Goal: Check status: Check status

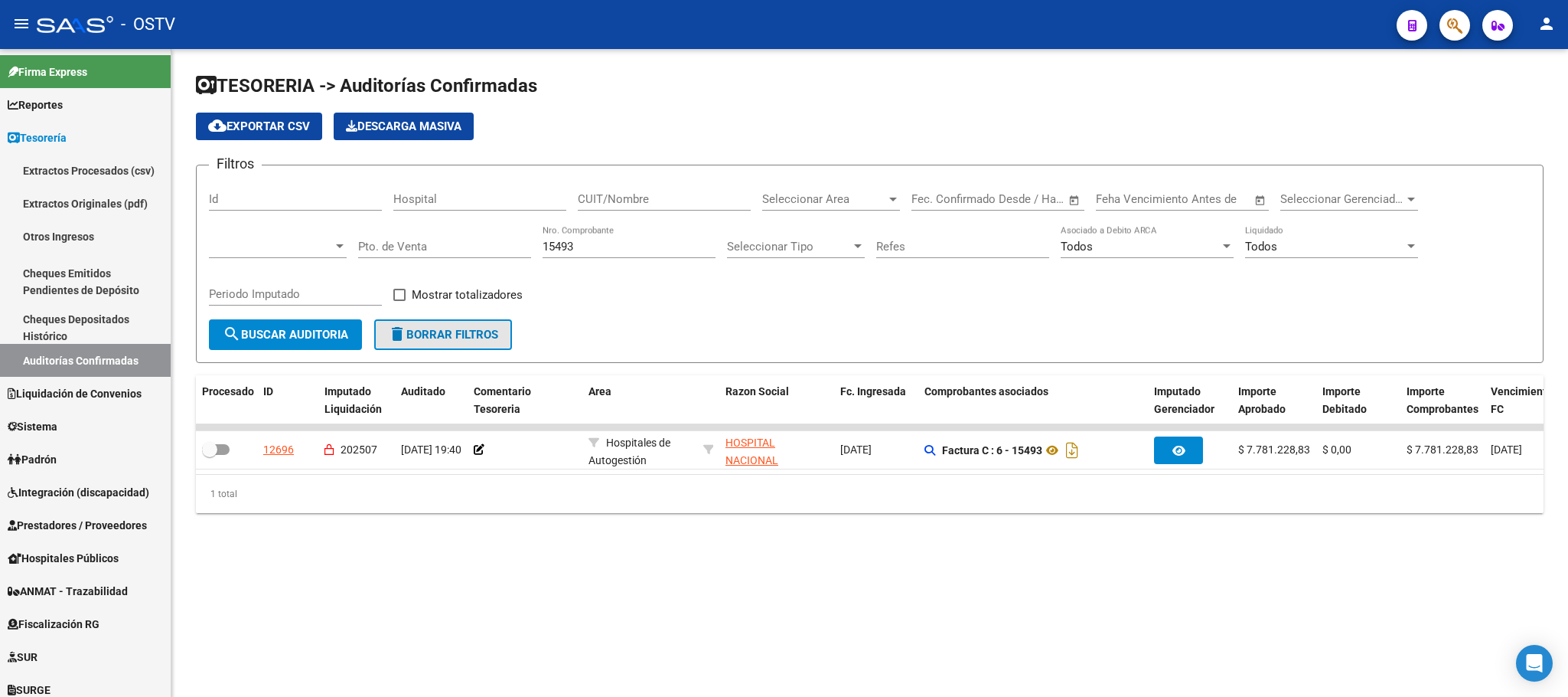
click at [425, 336] on span "delete Borrar Filtros" at bounding box center [443, 334] width 110 height 14
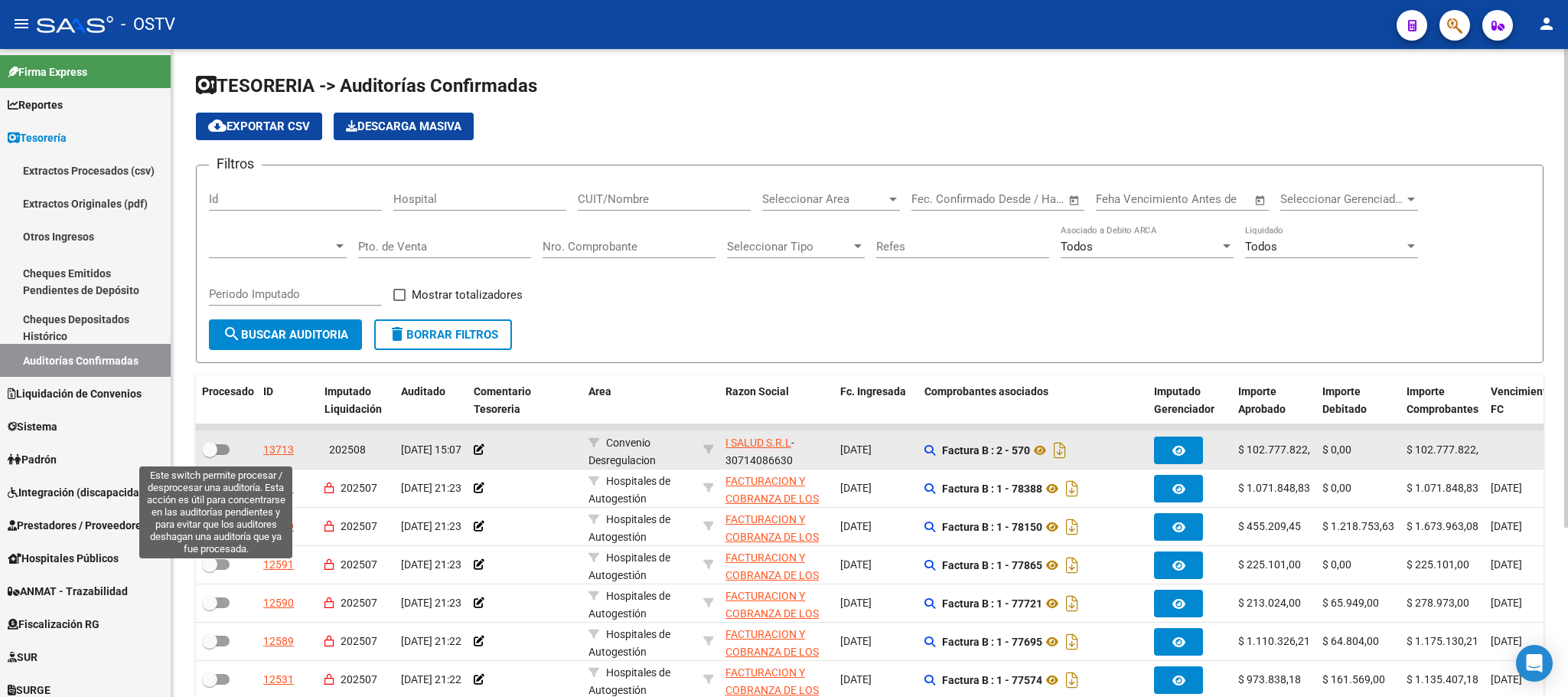
click at [220, 443] on label at bounding box center [215, 449] width 28 height 18
click at [210, 455] on input "checkbox" at bounding box center [209, 455] width 1 height 1
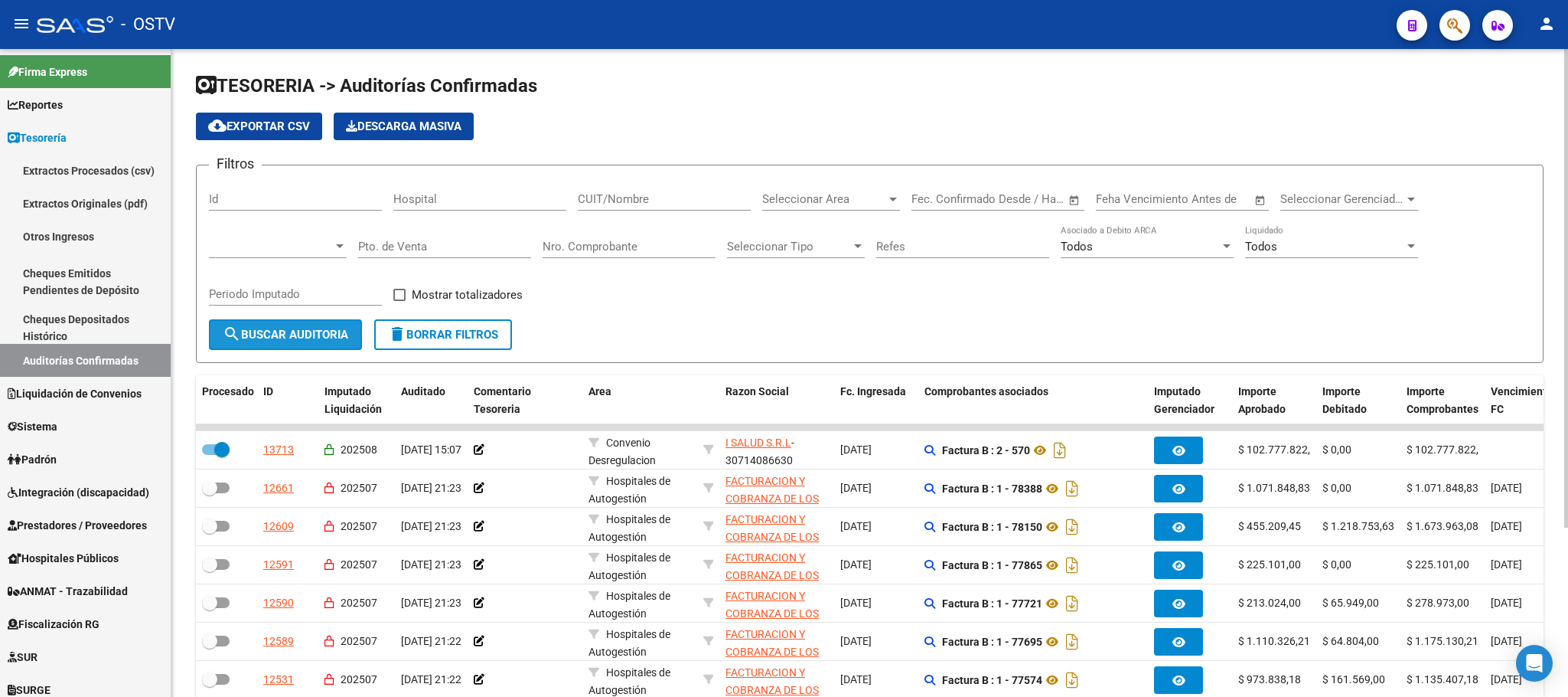
click at [292, 328] on span "search Buscar Auditoria" at bounding box center [285, 334] width 126 height 14
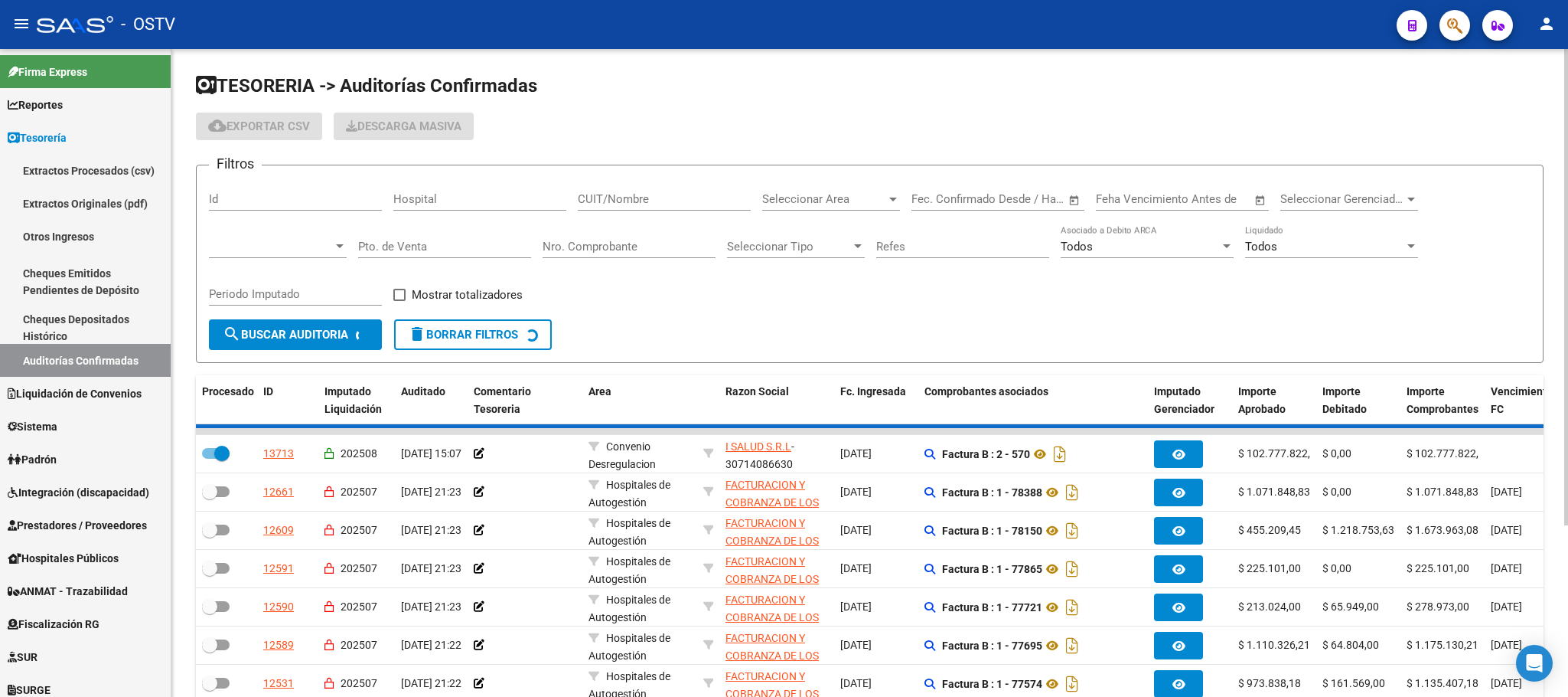
checkbox input "false"
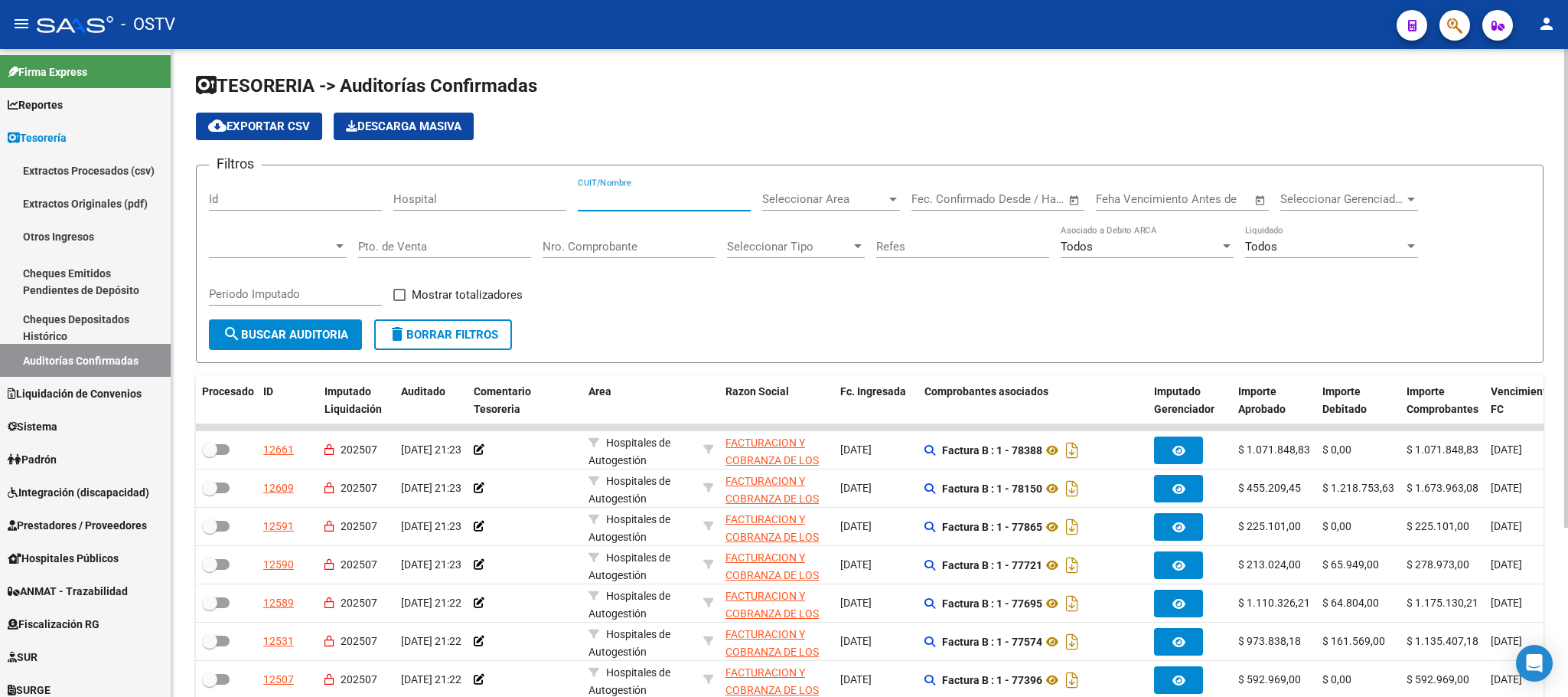
click at [680, 198] on input "CUIT/Nombre" at bounding box center [664, 199] width 173 height 14
paste input "30716003392"
type input "30716003392"
click at [302, 338] on span "search Buscar Auditoria" at bounding box center [285, 334] width 126 height 14
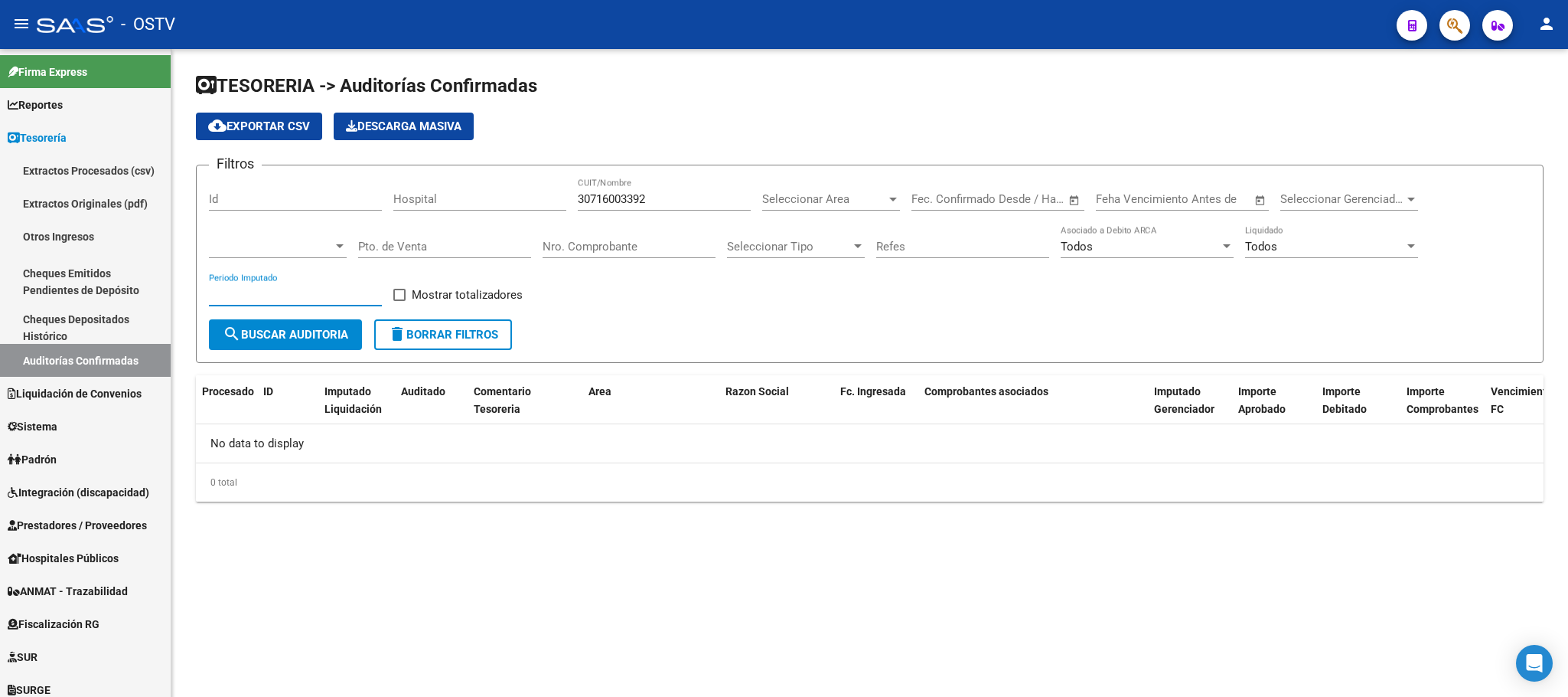
click at [357, 301] on input "Periodo Imputado" at bounding box center [295, 293] width 173 height 14
click at [404, 293] on span at bounding box center [399, 294] width 12 height 12
click at [400, 301] on input "Mostrar totalizadores" at bounding box center [399, 301] width 1 height 1
checkbox input "true"
click at [340, 242] on div at bounding box center [339, 246] width 14 height 12
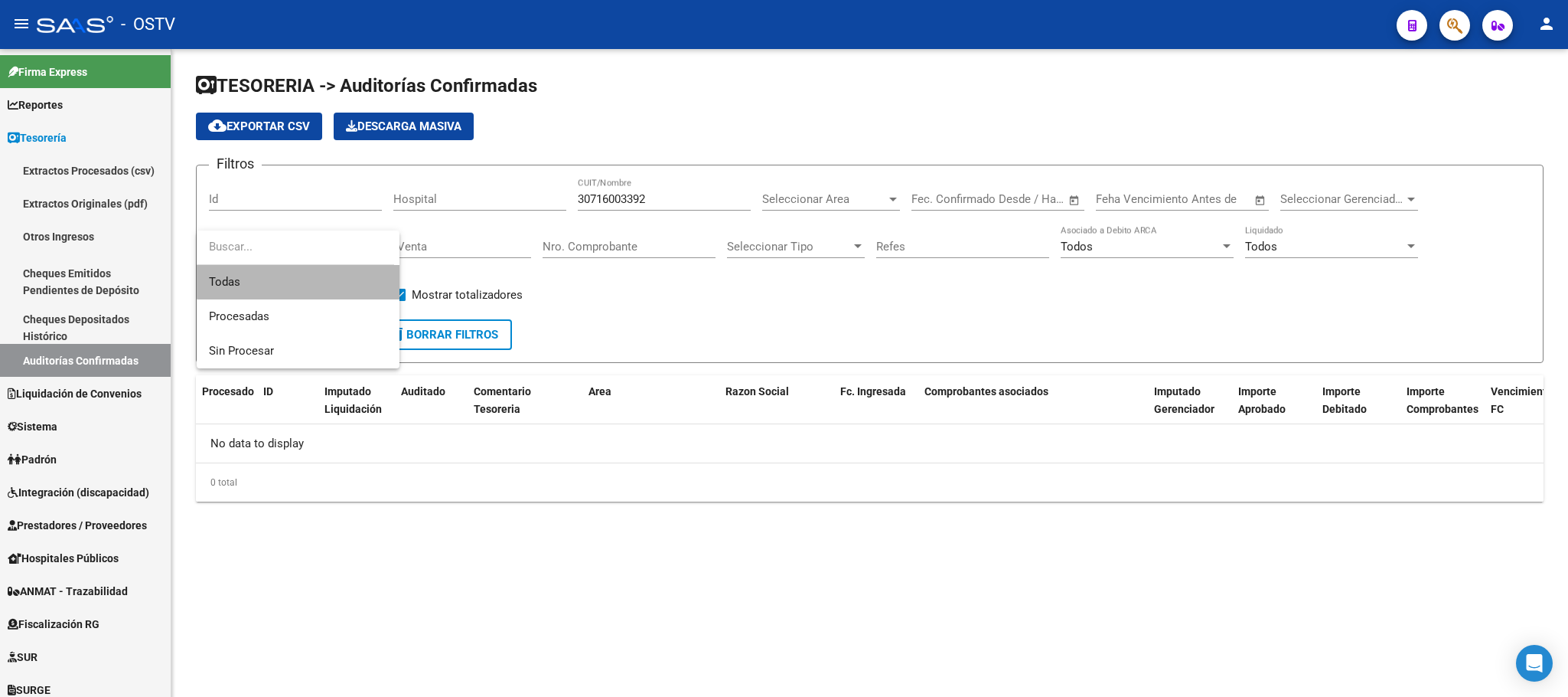
click at [299, 275] on span "Todas" at bounding box center [298, 282] width 178 height 35
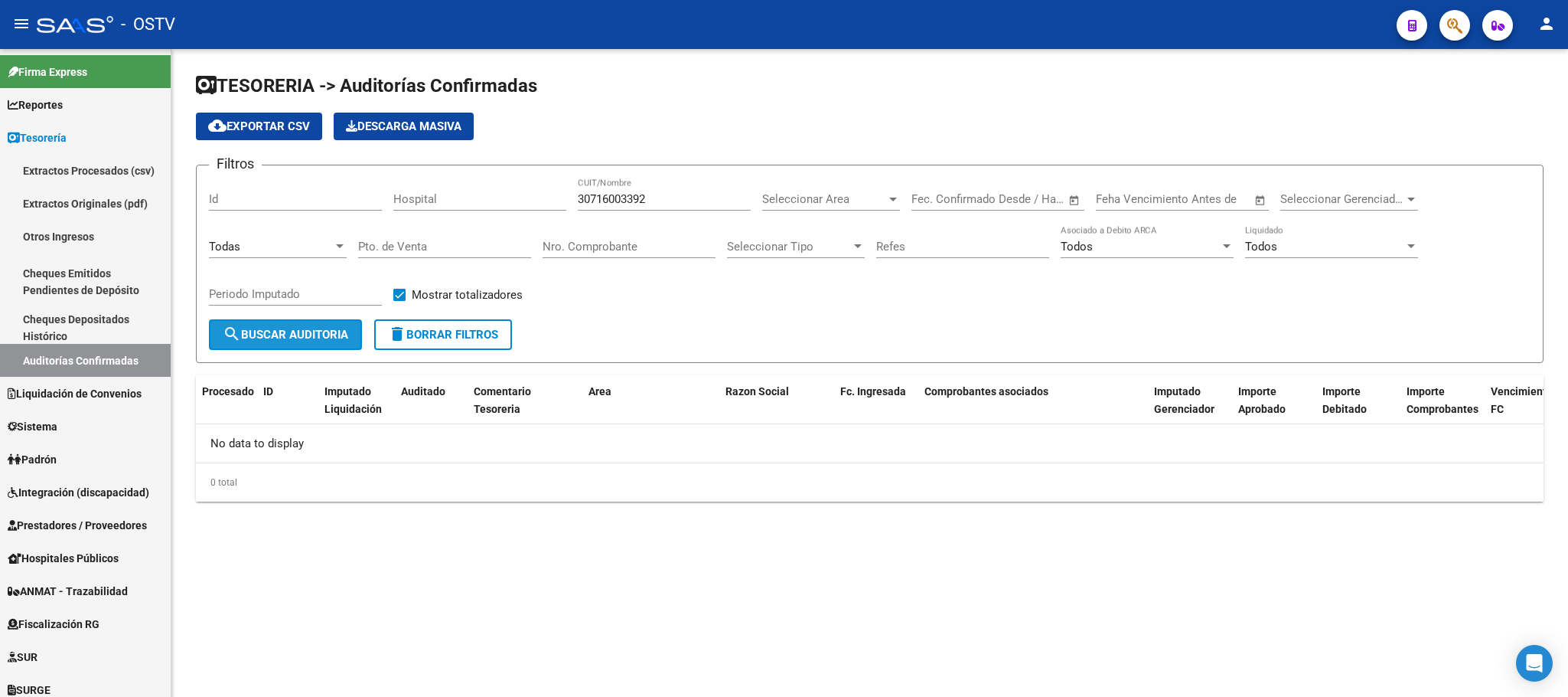
click at [315, 322] on button "search Buscar Auditoria" at bounding box center [285, 334] width 153 height 30
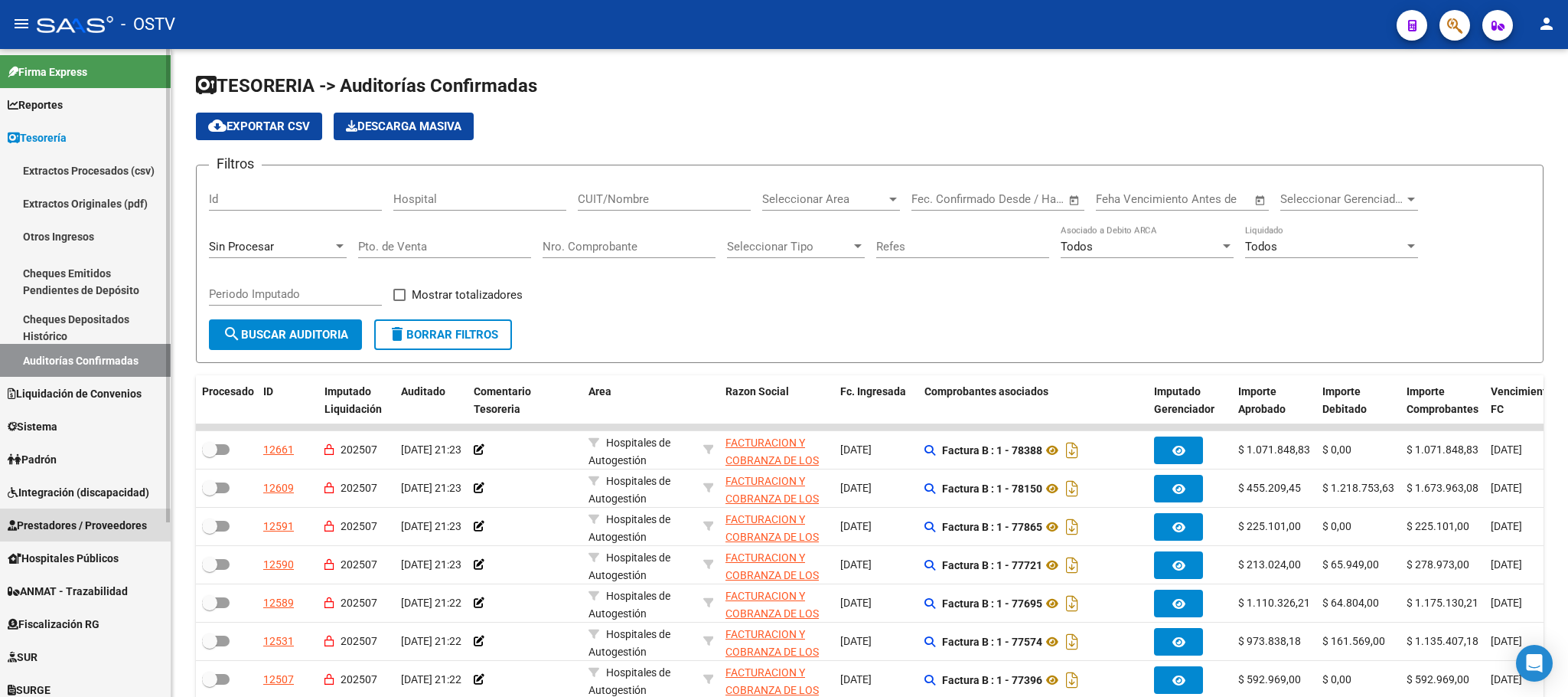
click at [72, 526] on span "Prestadores / Proveedores" at bounding box center [77, 525] width 139 height 17
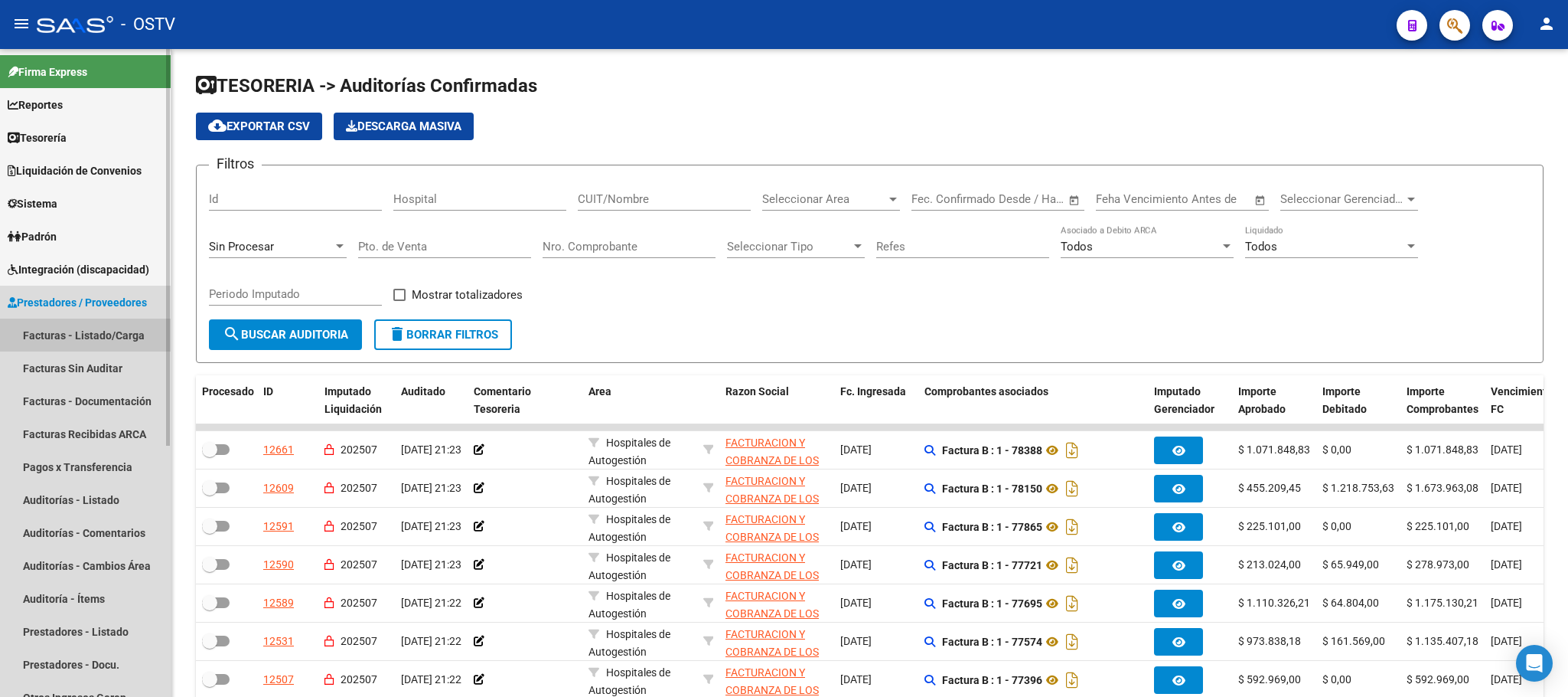
click at [102, 329] on link "Facturas - Listado/Carga" at bounding box center [85, 335] width 171 height 33
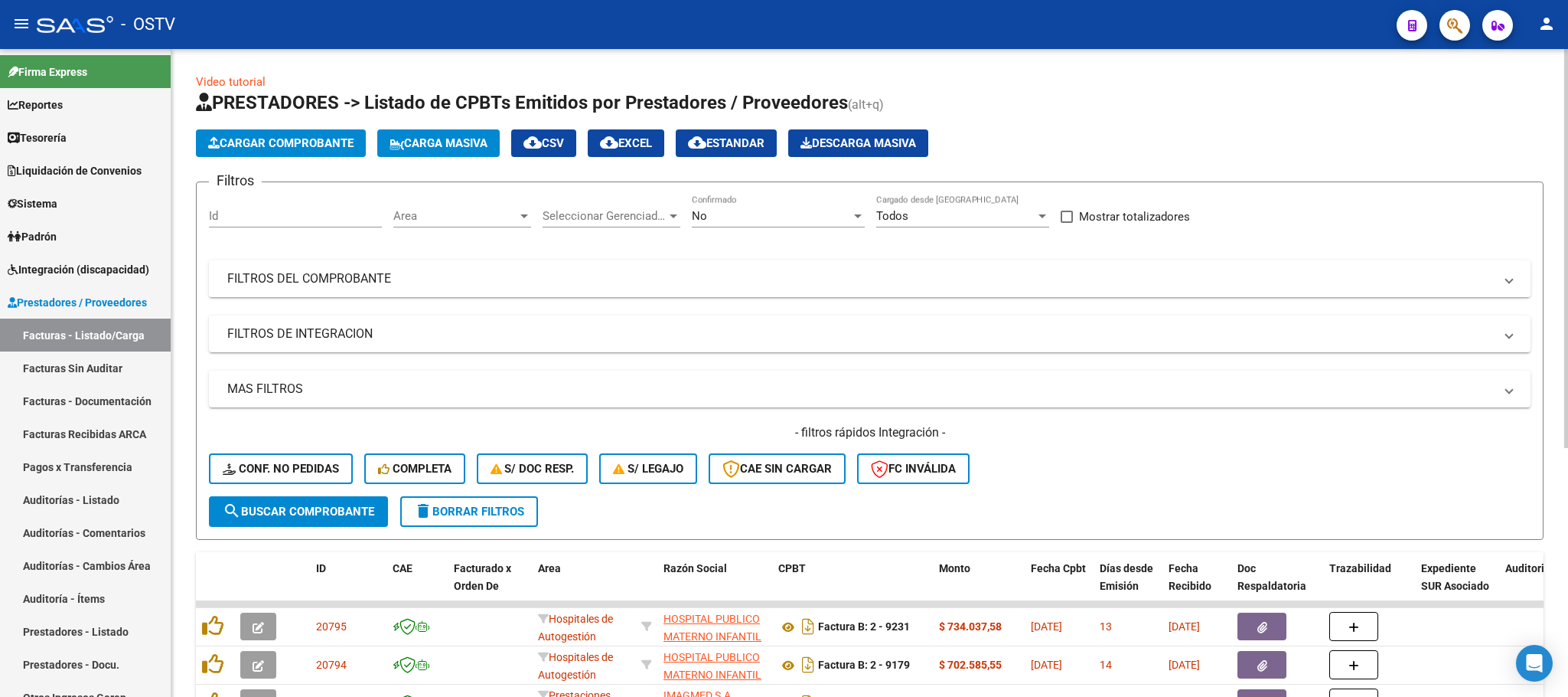
click at [910, 270] on mat-expansion-panel-header "FILTROS DEL COMPROBANTE" at bounding box center [869, 279] width 1321 height 37
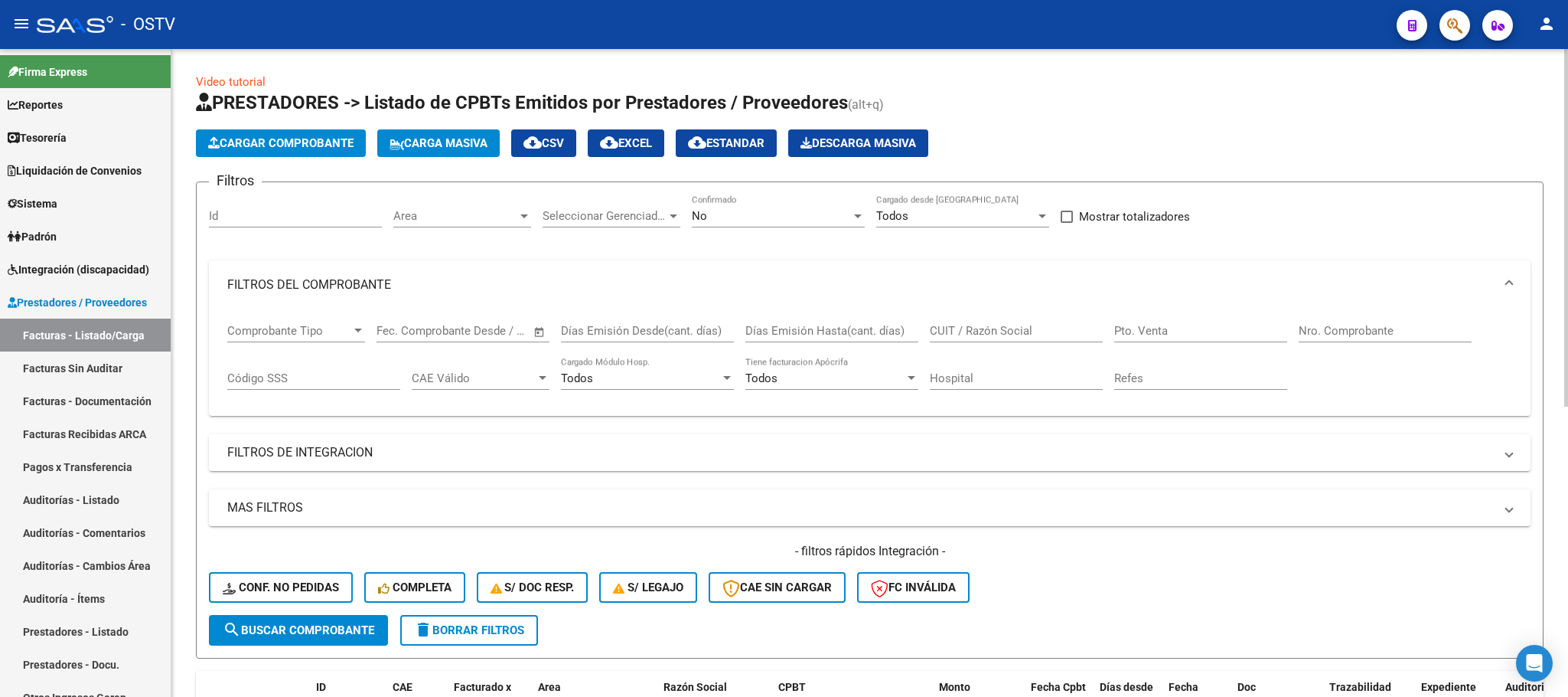
click at [1322, 329] on input "Nro. Comprobante" at bounding box center [1385, 330] width 173 height 14
type input "2403"
click at [331, 630] on span "search Buscar Comprobante" at bounding box center [298, 629] width 151 height 14
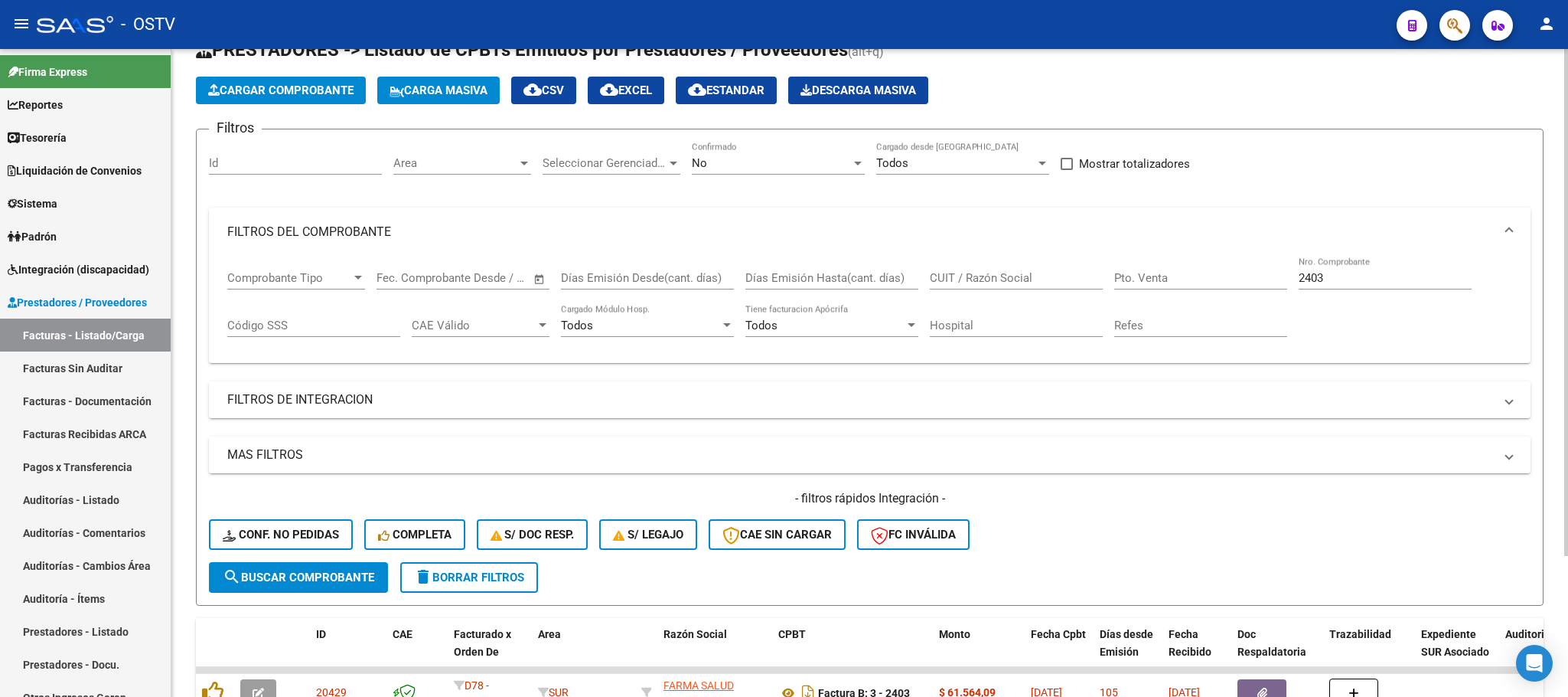
scroll to position [179, 0]
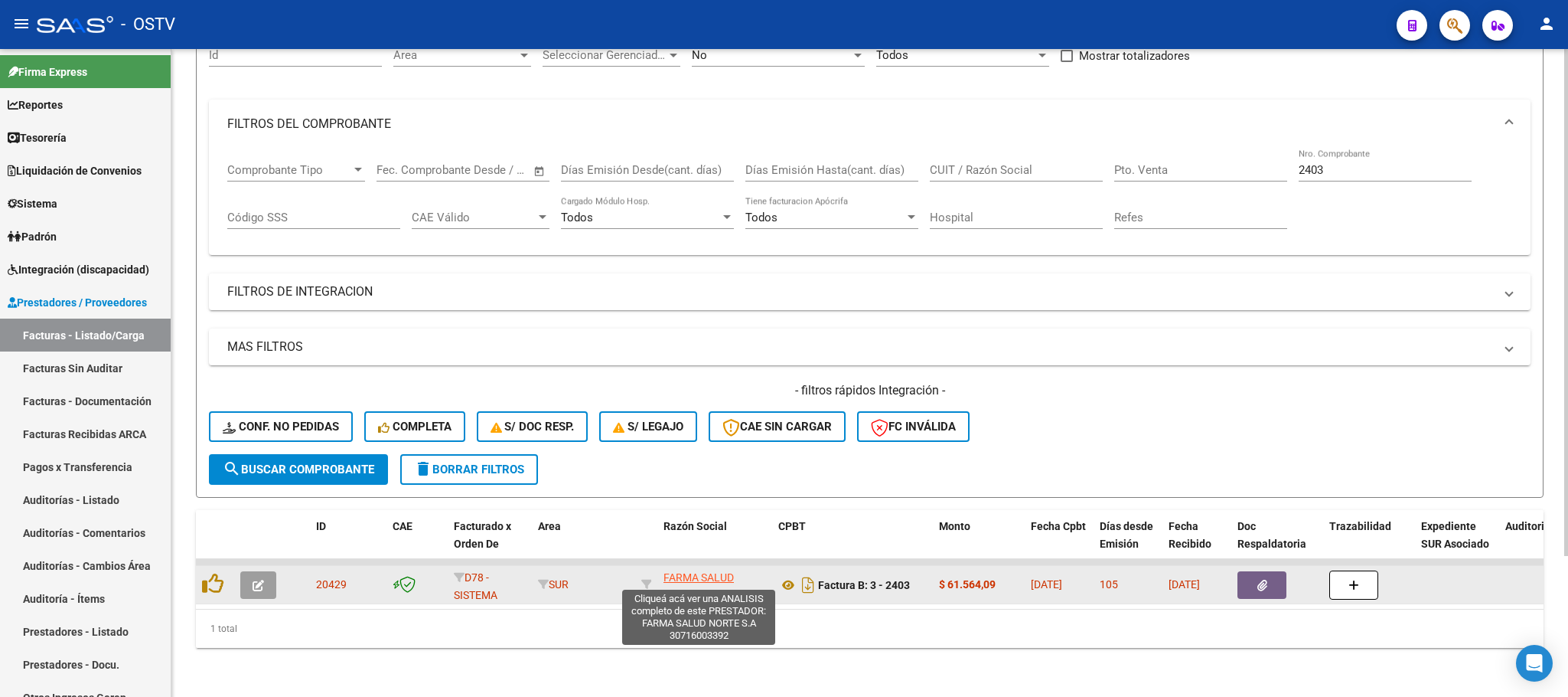
click at [706, 571] on span "FARMA SALUD NORTE S.A" at bounding box center [699, 586] width 71 height 30
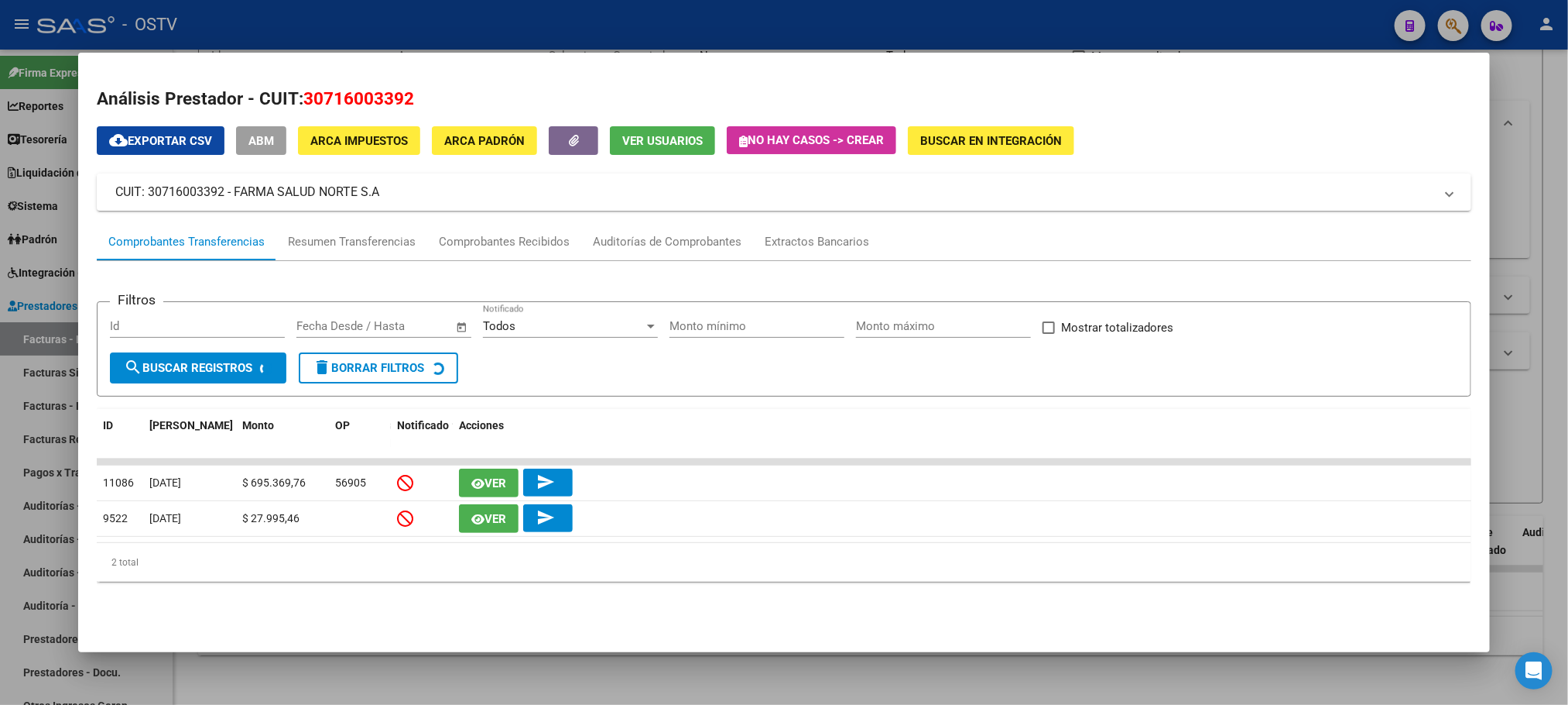
click at [40, 358] on div at bounding box center [784, 352] width 1568 height 705
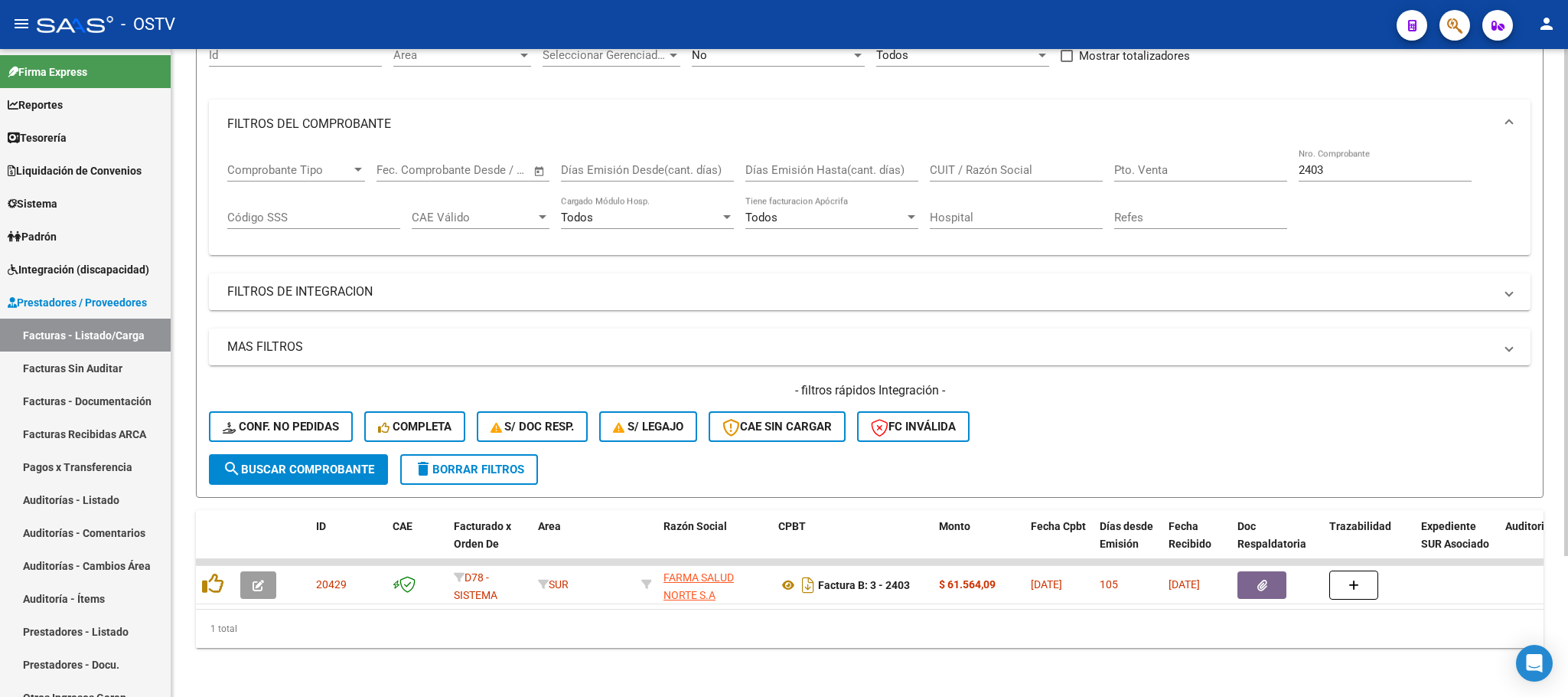
click at [977, 163] on input "CUIT / Razón Social" at bounding box center [1016, 170] width 173 height 14
paste input "30716003392"
type input "30716003392"
click at [322, 462] on span "search Buscar Comprobante" at bounding box center [298, 469] width 151 height 14
drag, startPoint x: 1335, startPoint y: 156, endPoint x: 1280, endPoint y: 156, distance: 55.0
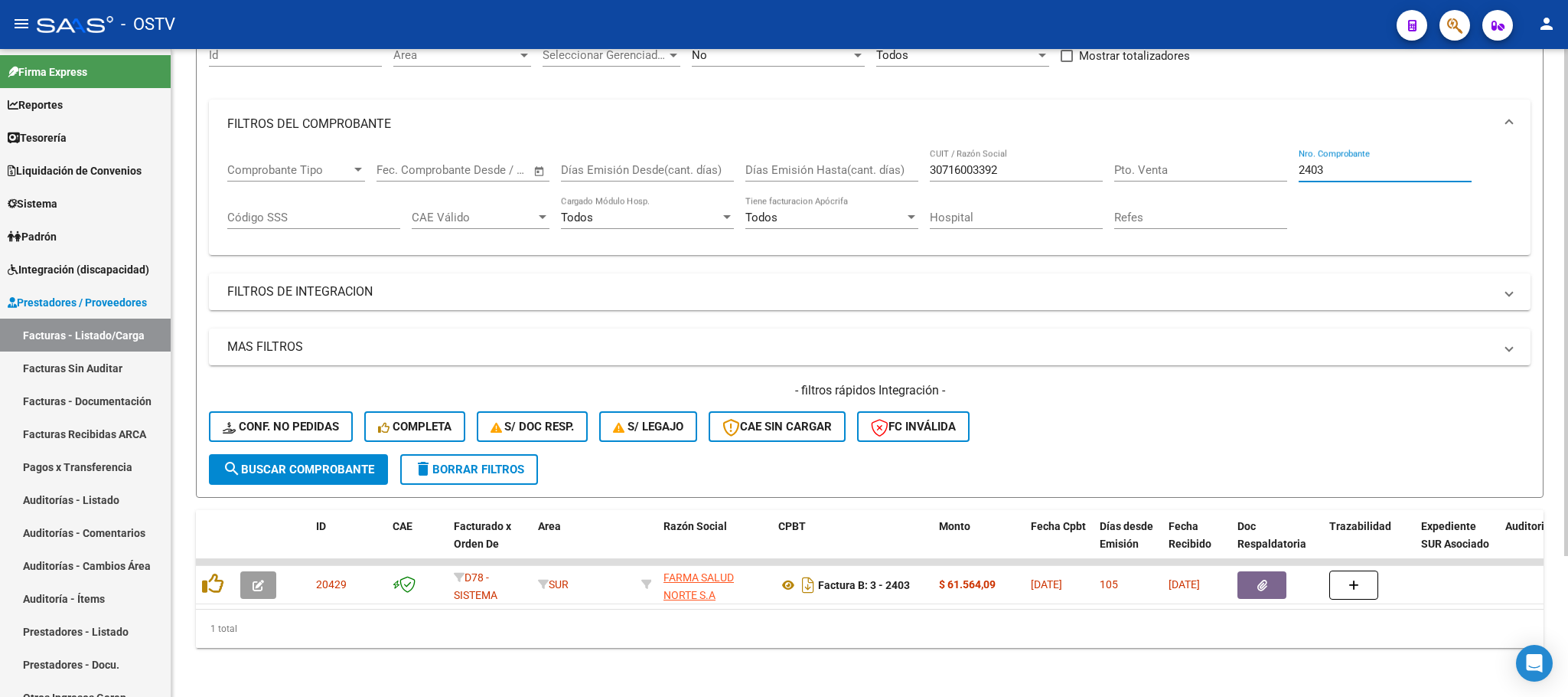
click at [1280, 156] on div "Comprobante Tipo Comprobante Tipo Start date – End date Fec. Comprobante Desde …" at bounding box center [869, 195] width 1285 height 94
click at [294, 462] on span "search Buscar Comprobante" at bounding box center [298, 469] width 151 height 14
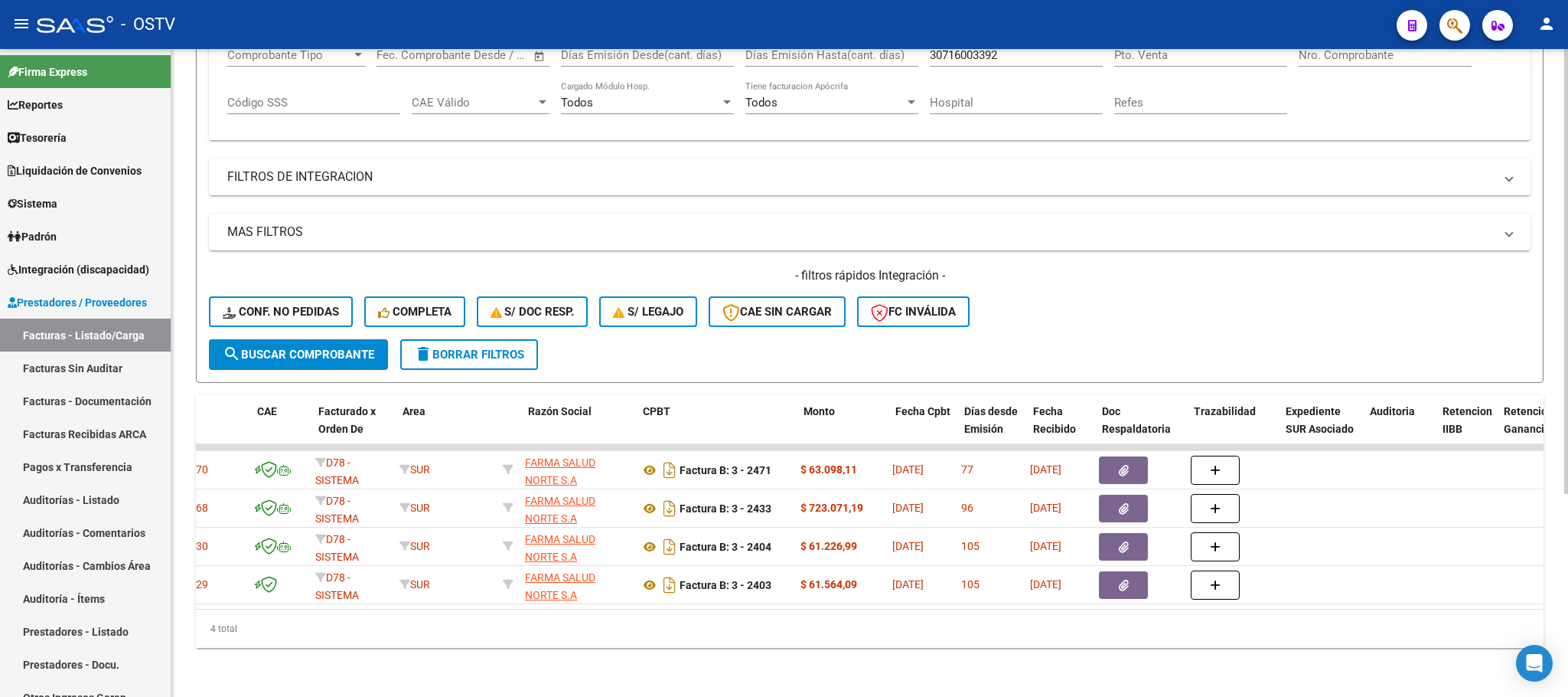
scroll to position [0, 0]
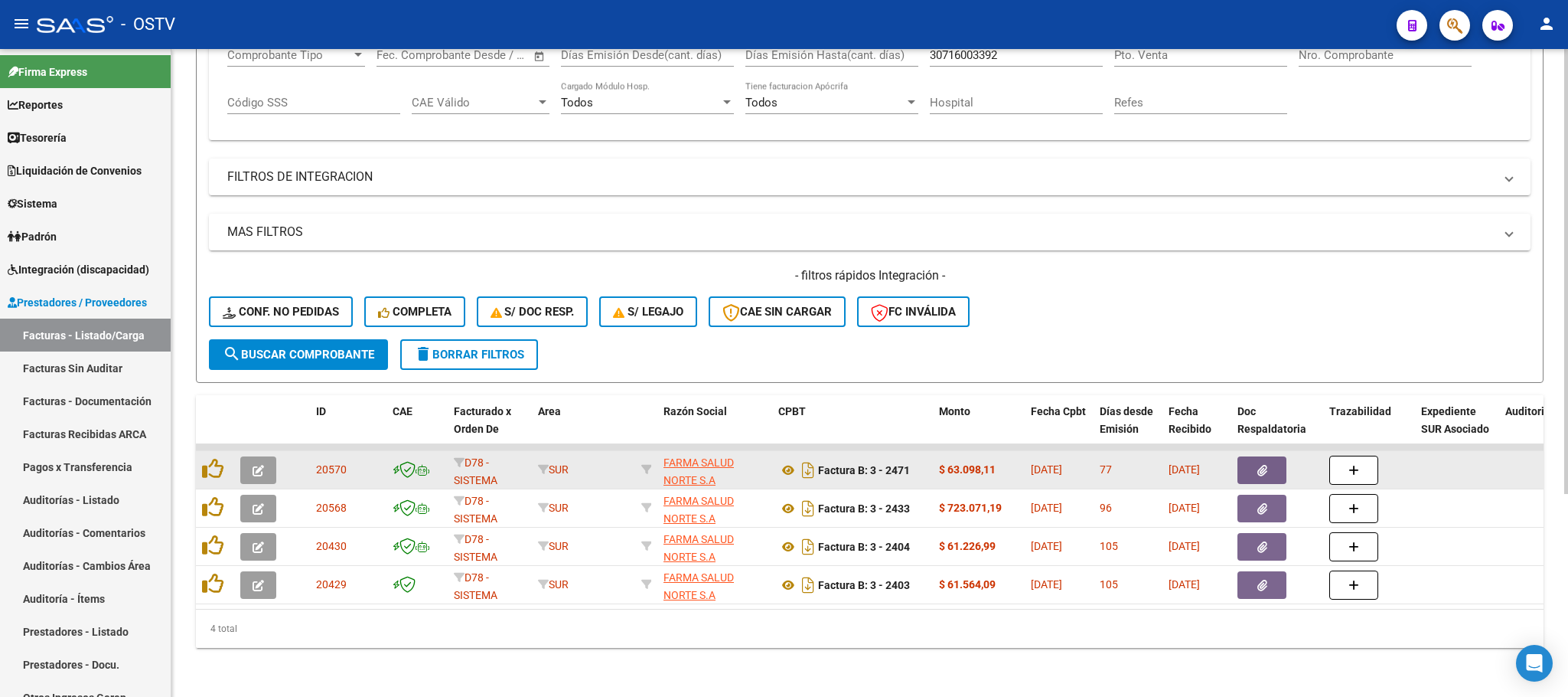
click at [1254, 456] on button "button" at bounding box center [1262, 470] width 49 height 28
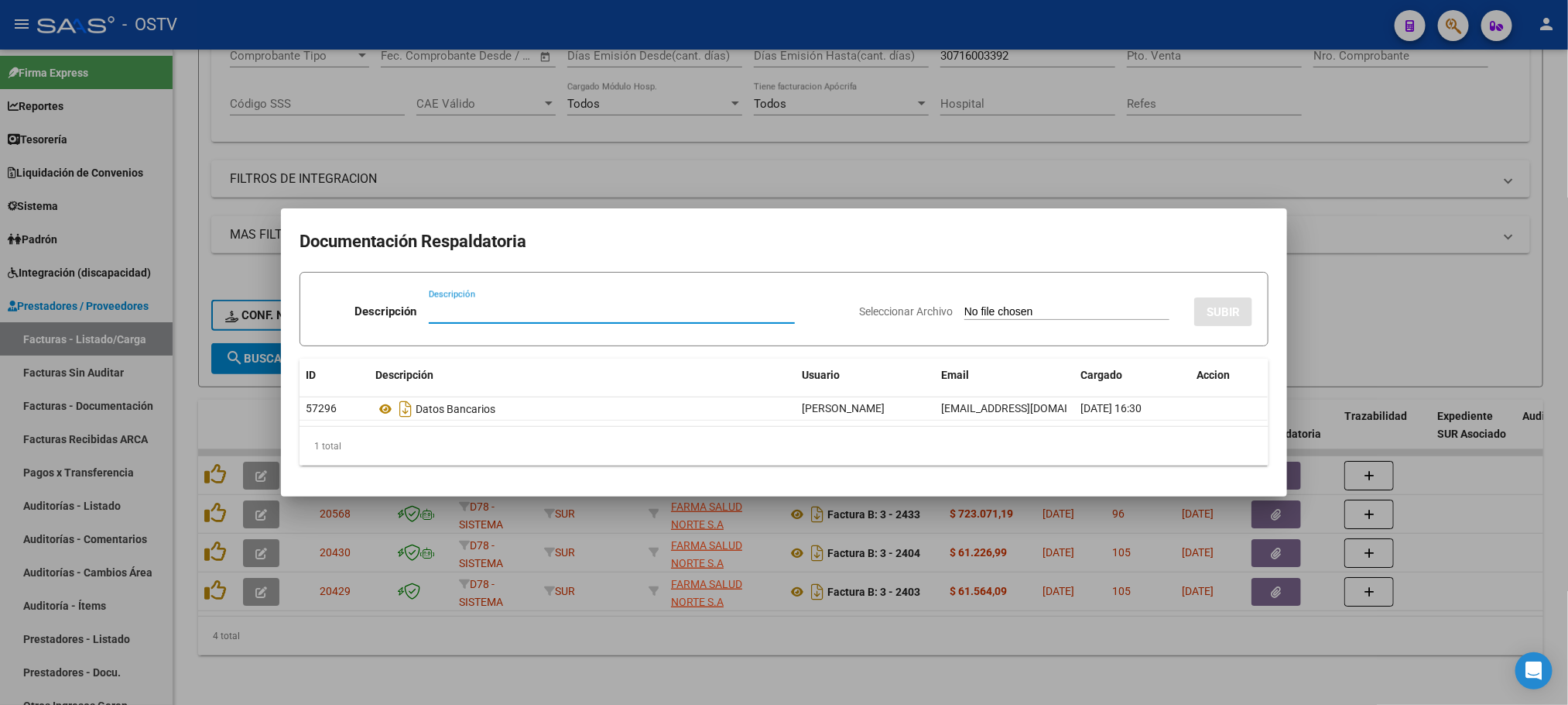
click at [1284, 493] on mat-dialog-container "Documentación Respaldatoria Descripción Descripción Seleccionar Archivo SUBIR I…" at bounding box center [784, 352] width 1006 height 288
click at [1511, 212] on div at bounding box center [784, 352] width 1568 height 705
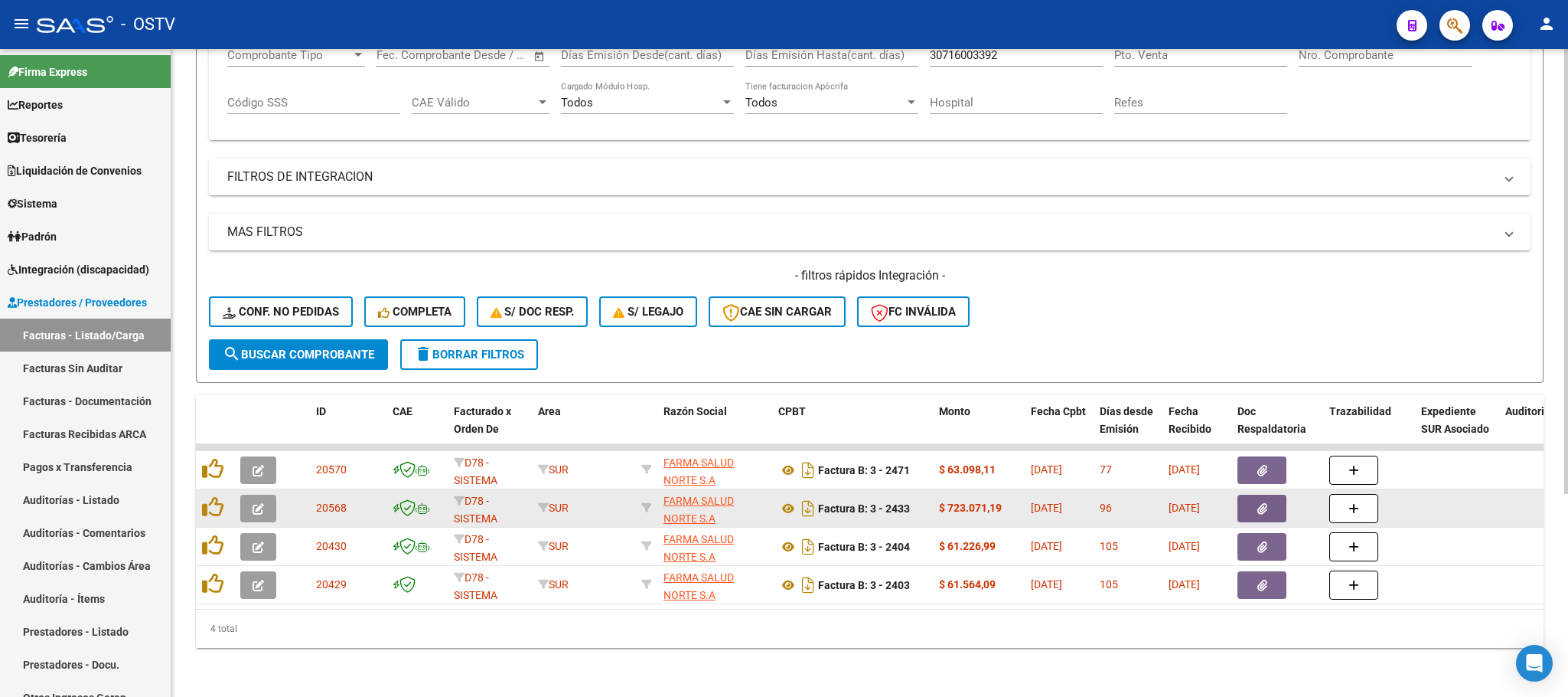
click at [1262, 501] on button "button" at bounding box center [1262, 508] width 49 height 28
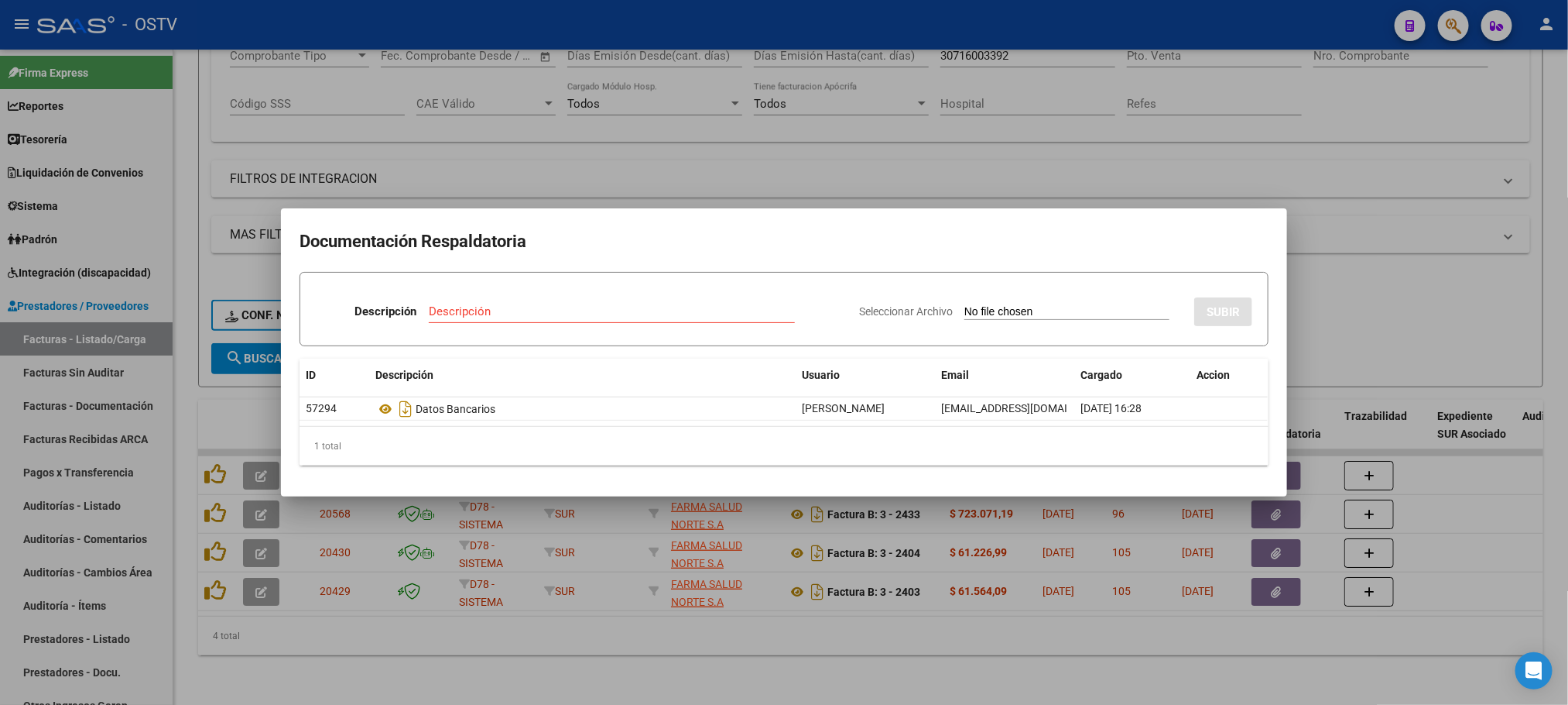
click at [1393, 287] on div at bounding box center [784, 352] width 1568 height 705
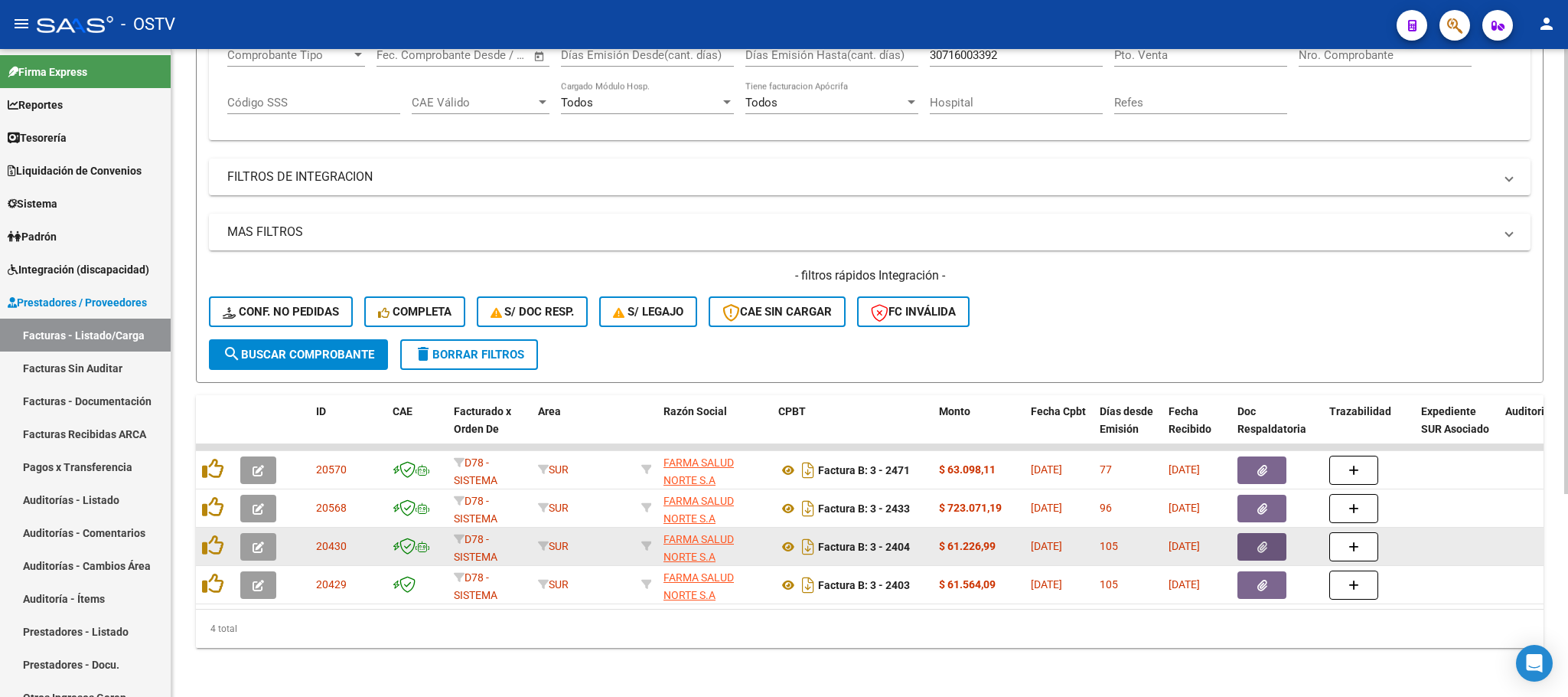
click at [1257, 536] on button "button" at bounding box center [1262, 547] width 49 height 28
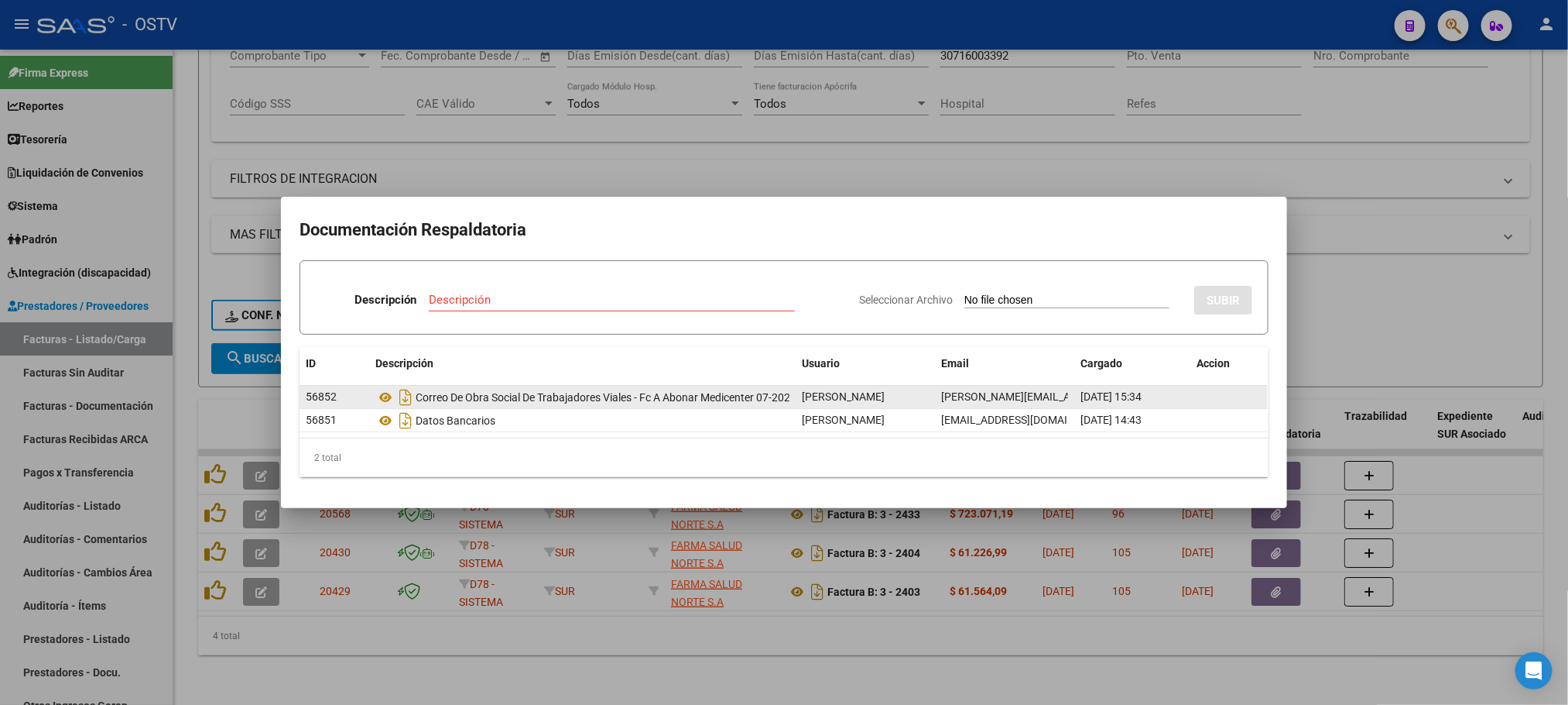
click at [600, 402] on div "Correo De Obra Social De Trabajadores Viales - Fc A Abonar Medicenter 07-2025" at bounding box center [582, 397] width 414 height 25
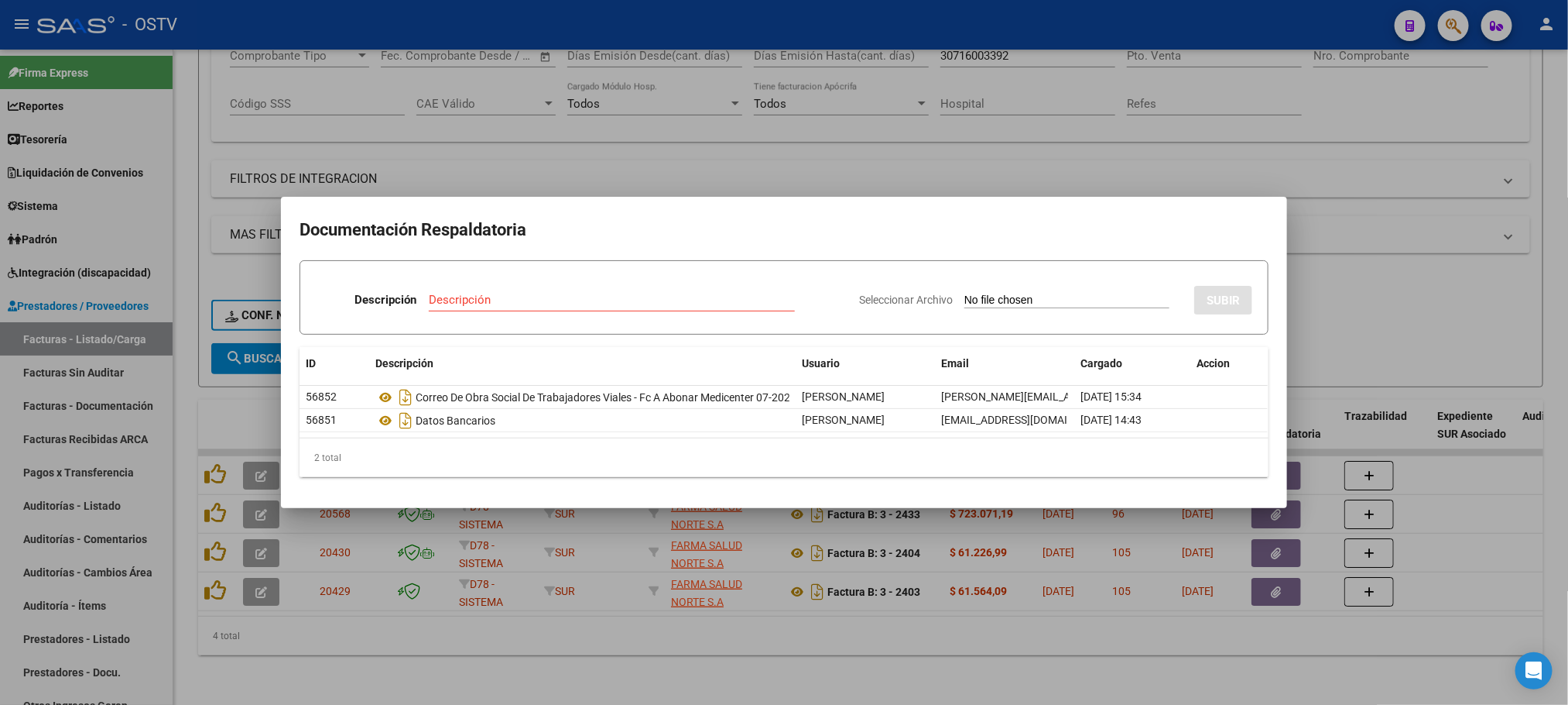
click at [1360, 293] on div at bounding box center [784, 352] width 1568 height 705
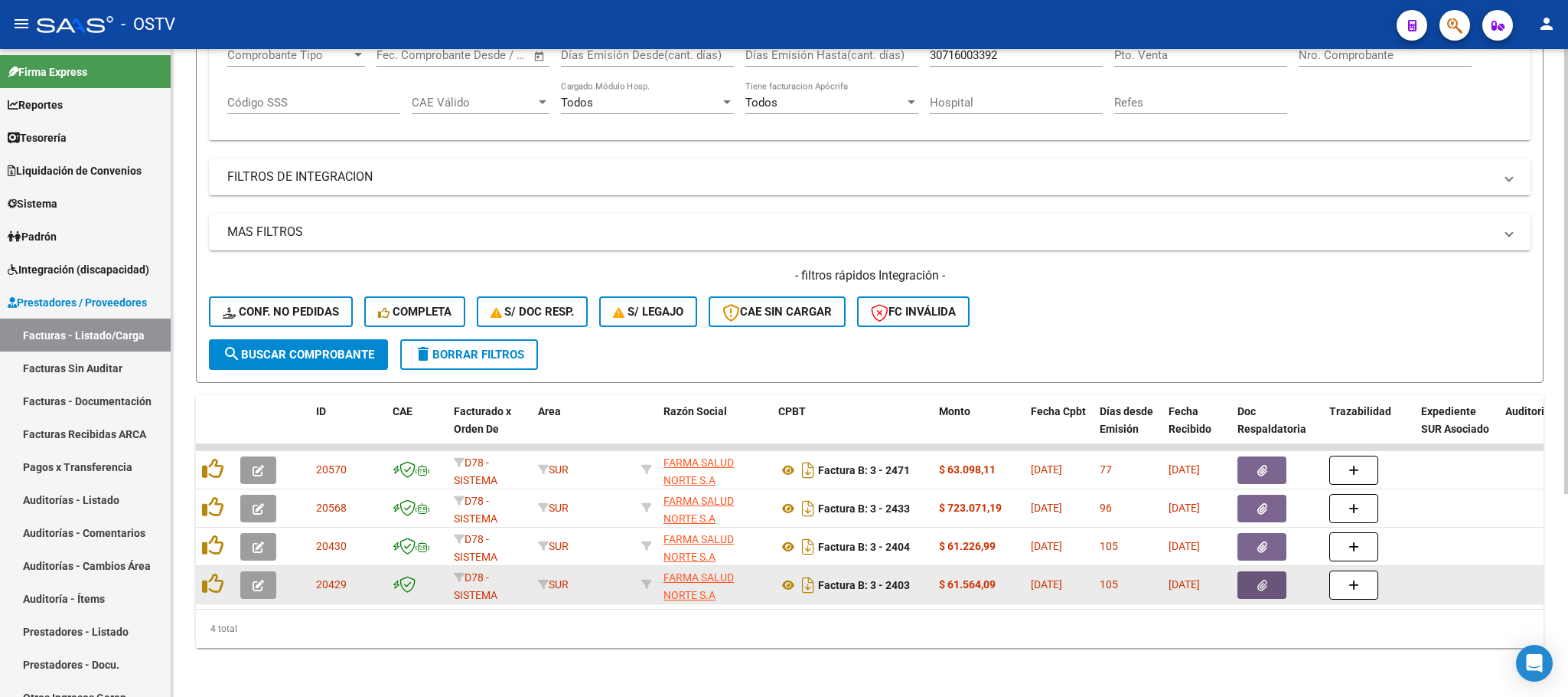
click at [1253, 571] on button "button" at bounding box center [1262, 585] width 49 height 28
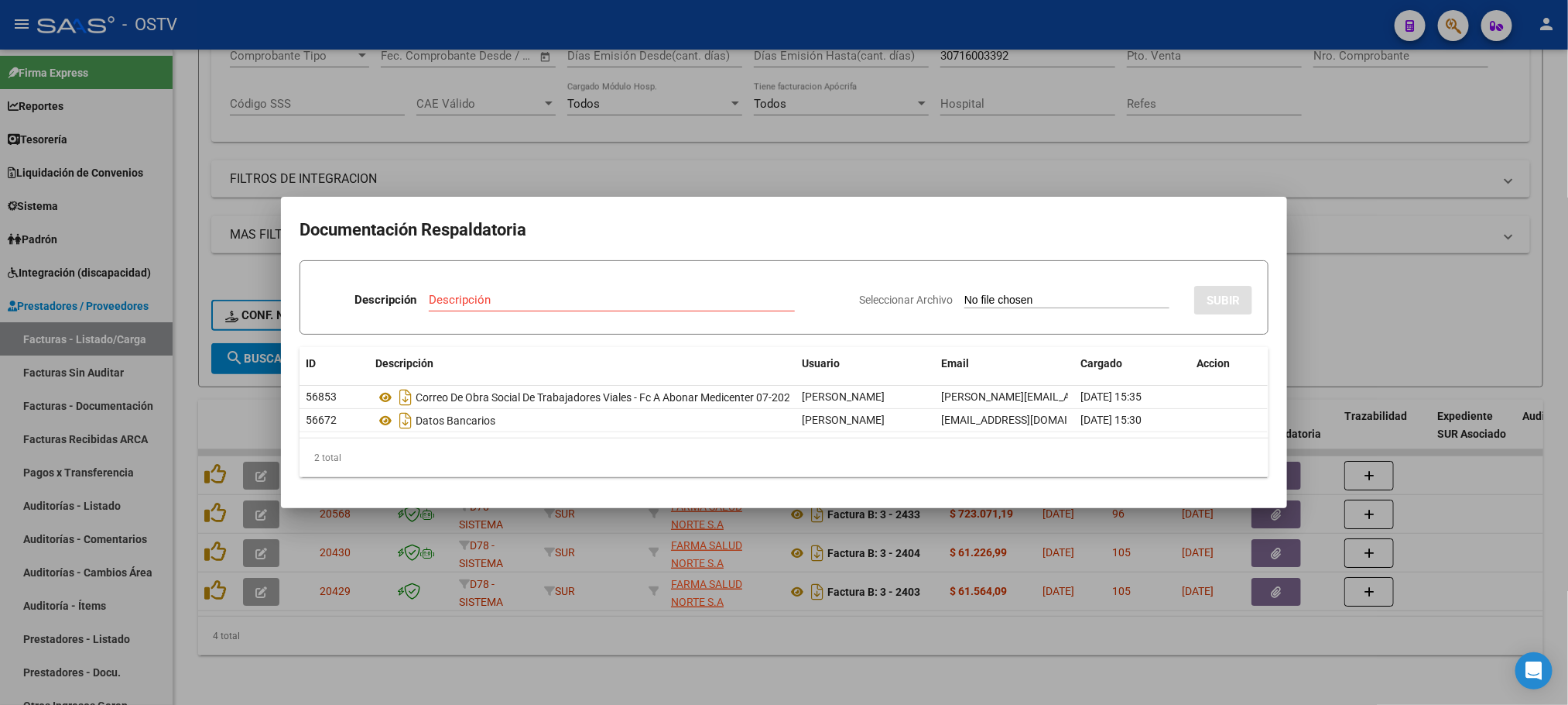
click at [1387, 189] on div at bounding box center [784, 352] width 1568 height 705
